Goal: Find specific page/section: Find specific page/section

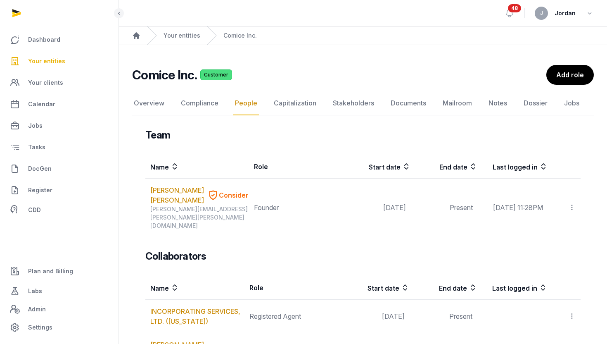
scroll to position [21, 0]
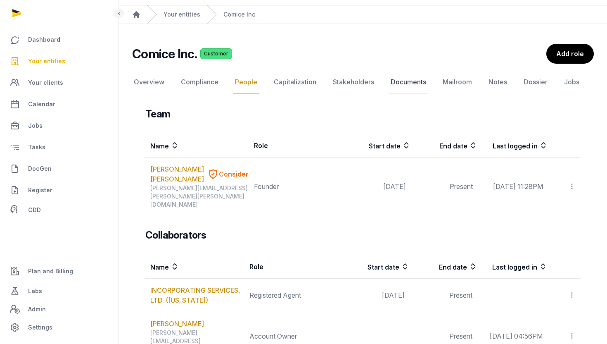
click at [405, 92] on link "Documents" at bounding box center [408, 82] width 39 height 24
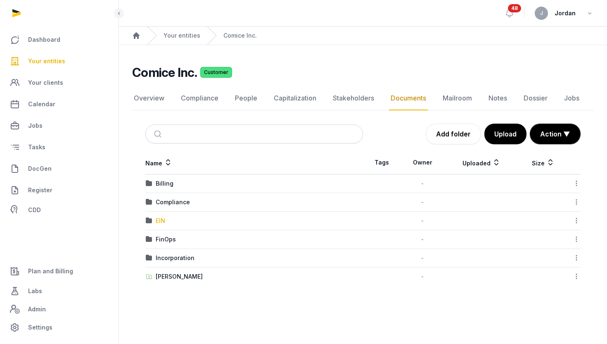
click at [156, 223] on div "EIN" at bounding box center [161, 220] width 10 height 8
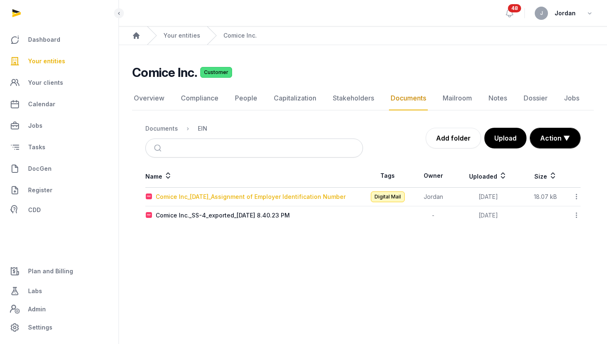
click at [250, 199] on div "Comice Inc_[DATE]_Assignment of Employer Identification Number" at bounding box center [251, 196] width 190 height 8
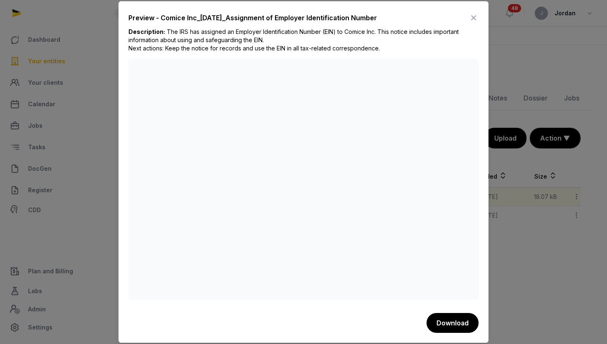
click at [532, 155] on div at bounding box center [303, 172] width 607 height 344
click at [476, 15] on icon at bounding box center [474, 17] width 10 height 13
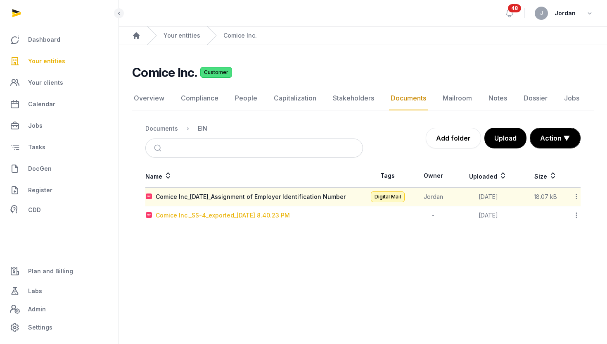
click at [290, 213] on div "Comice Inc._SS-4_exported_[DATE] 8.40.23 PM" at bounding box center [223, 215] width 134 height 8
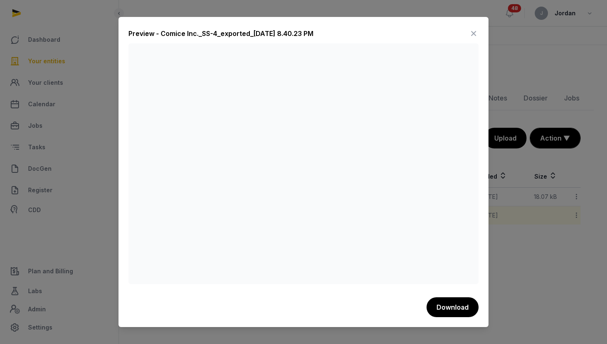
click at [560, 246] on div at bounding box center [303, 172] width 607 height 344
click at [476, 34] on icon at bounding box center [474, 33] width 10 height 13
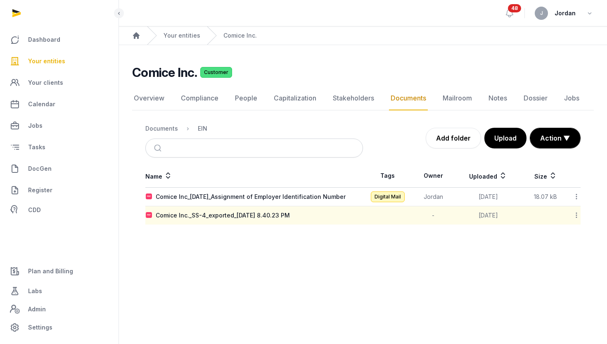
click at [575, 194] on icon at bounding box center [576, 196] width 7 height 9
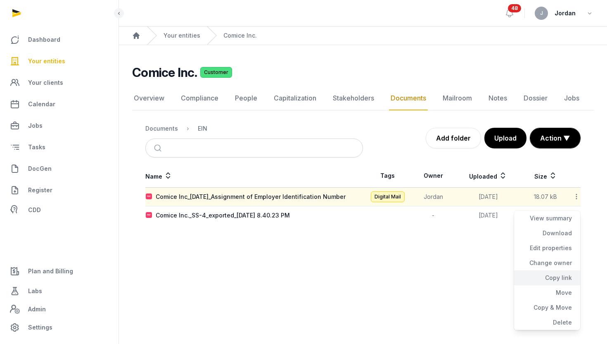
click at [570, 276] on div "Copy link" at bounding box center [547, 277] width 66 height 15
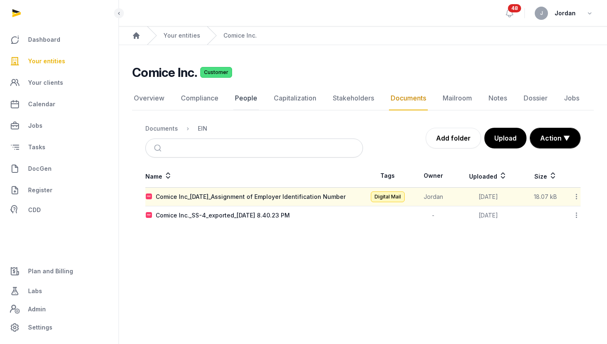
click at [246, 96] on link "People" at bounding box center [246, 98] width 26 height 24
